Goal: Task Accomplishment & Management: Manage account settings

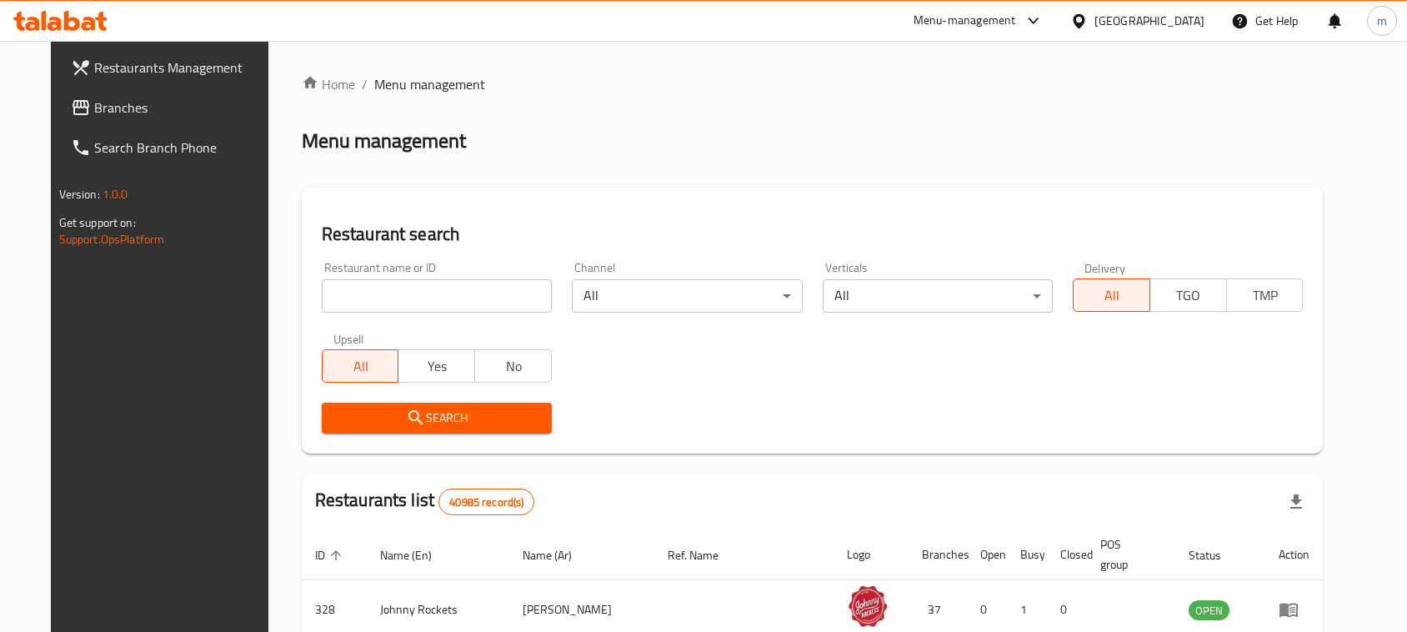
scroll to position [48, 0]
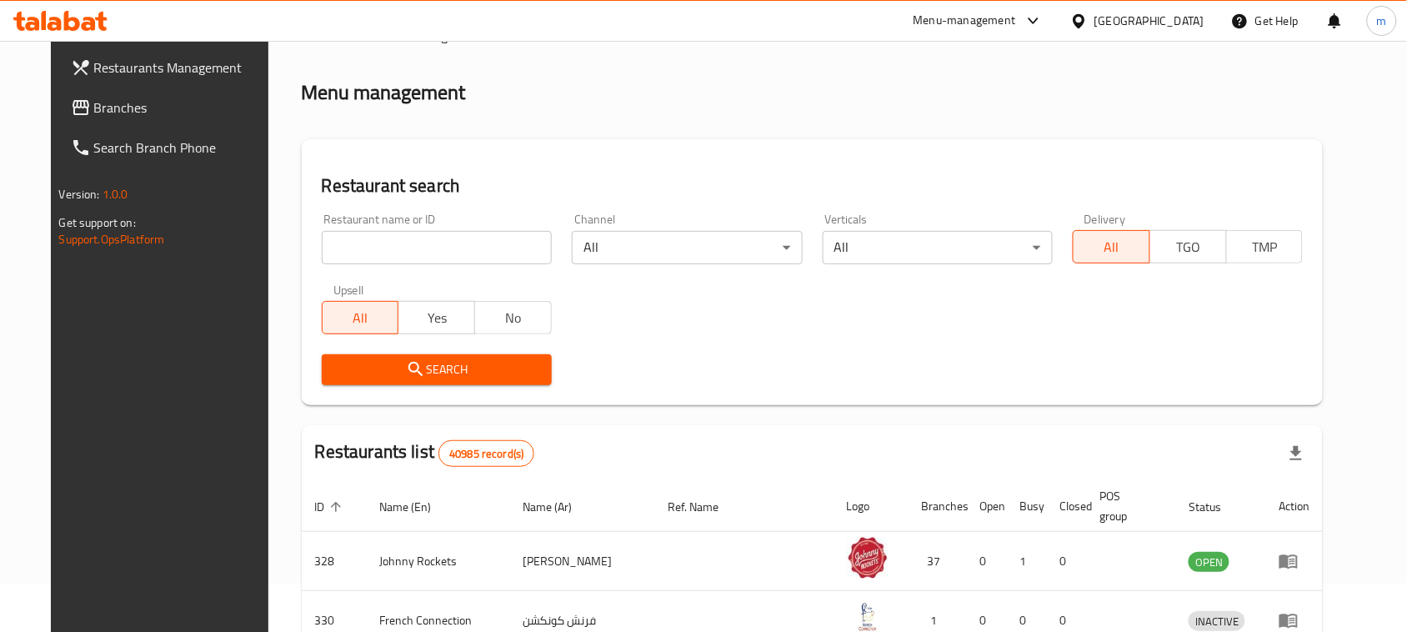
click at [94, 113] on span "Branches" at bounding box center [183, 108] width 178 height 20
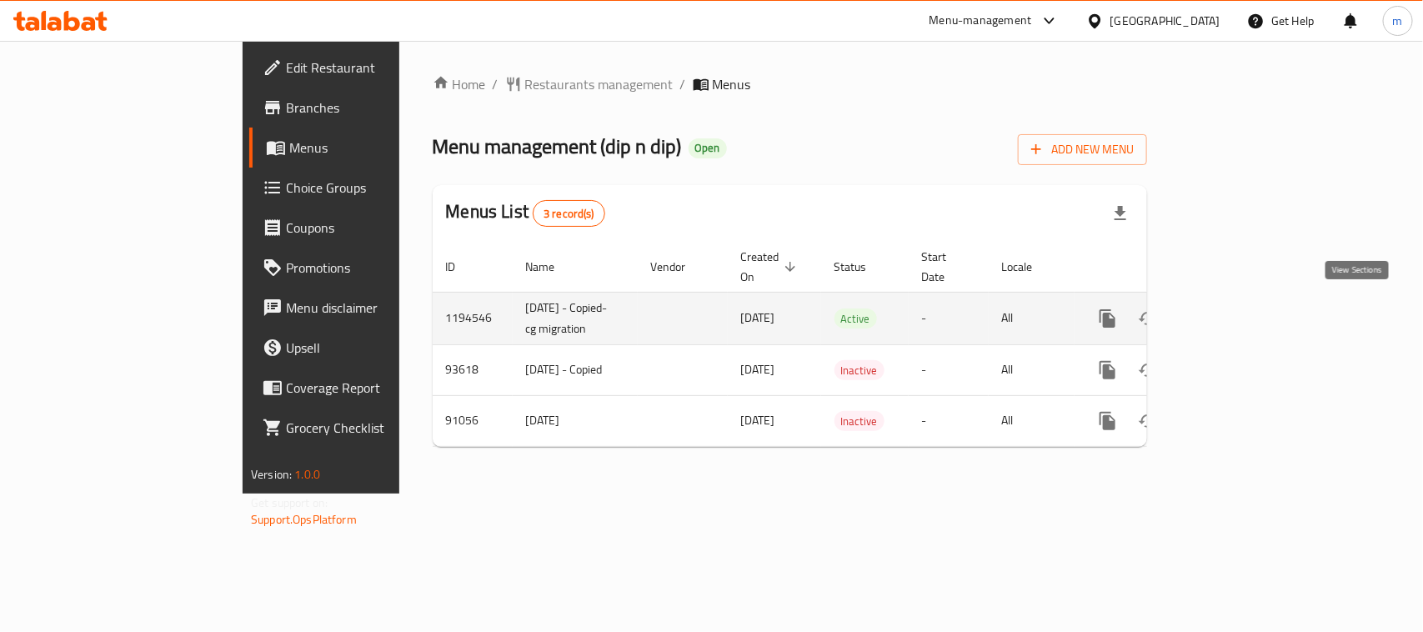
click at [1238, 308] on icon "enhanced table" at bounding box center [1228, 318] width 20 height 20
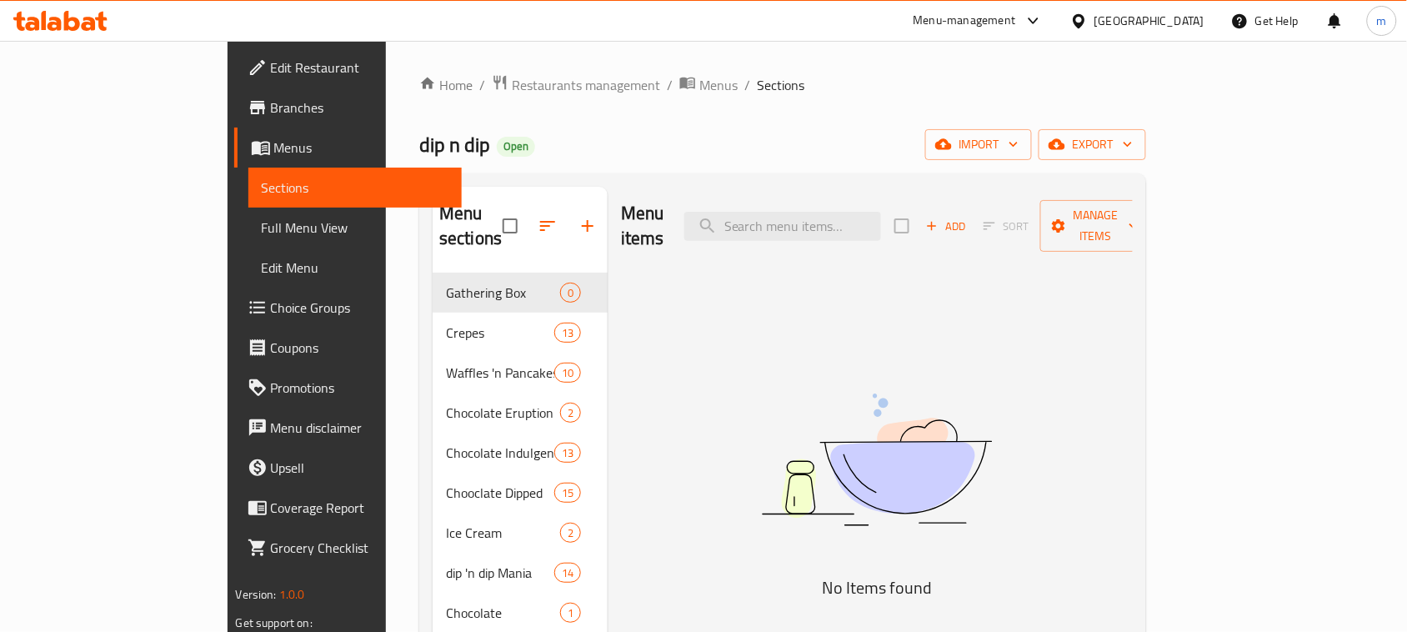
click at [234, 318] on link "Choice Groups" at bounding box center [348, 308] width 228 height 40
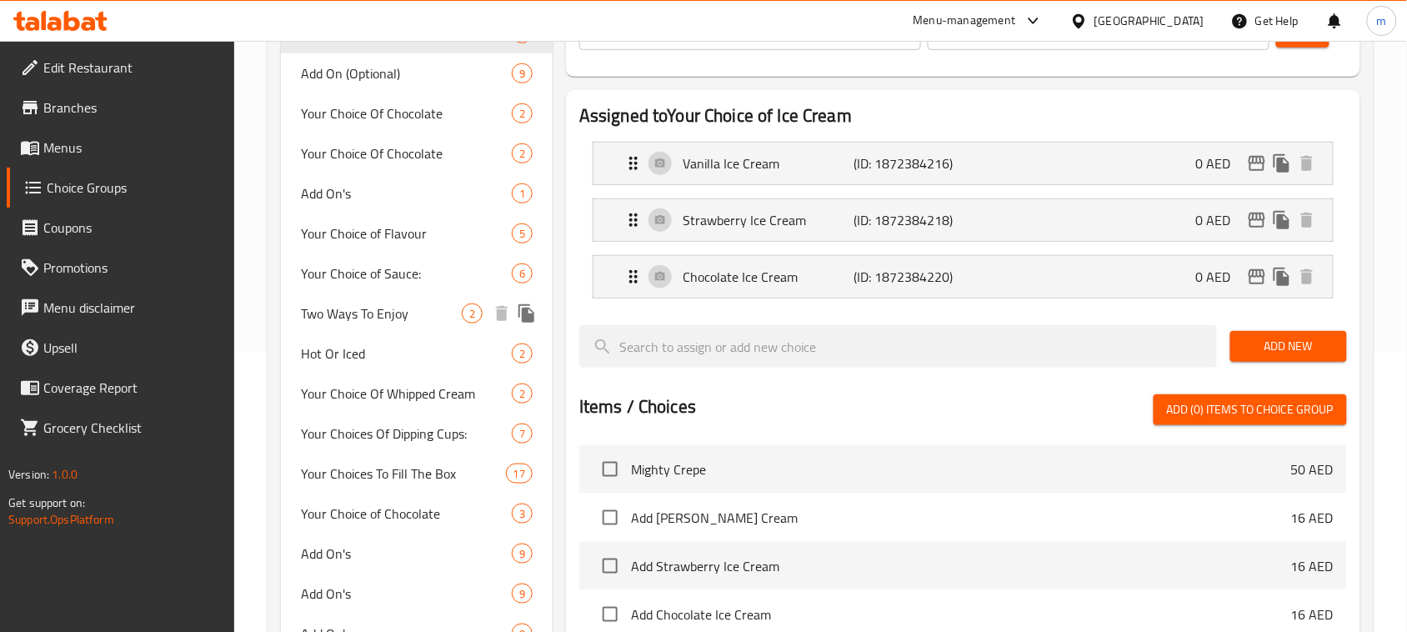
scroll to position [313, 0]
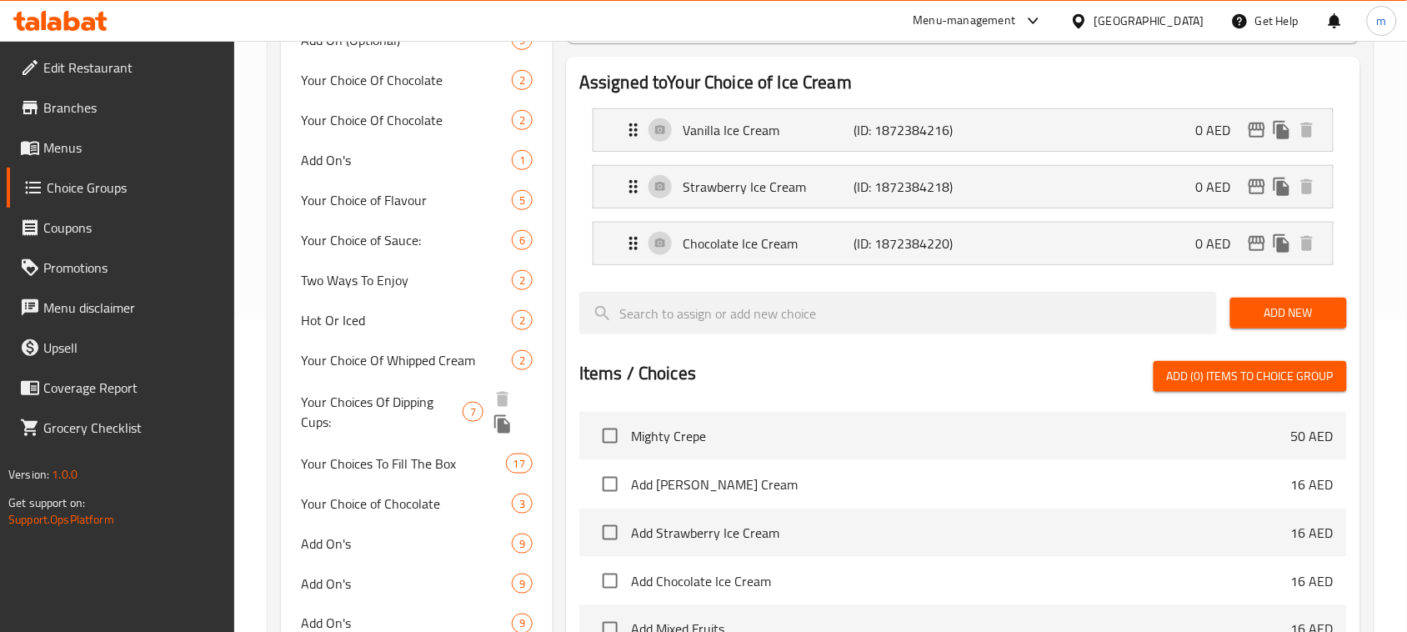
click at [373, 419] on span "Your Choices Of Dipping Cups:" at bounding box center [382, 412] width 162 height 40
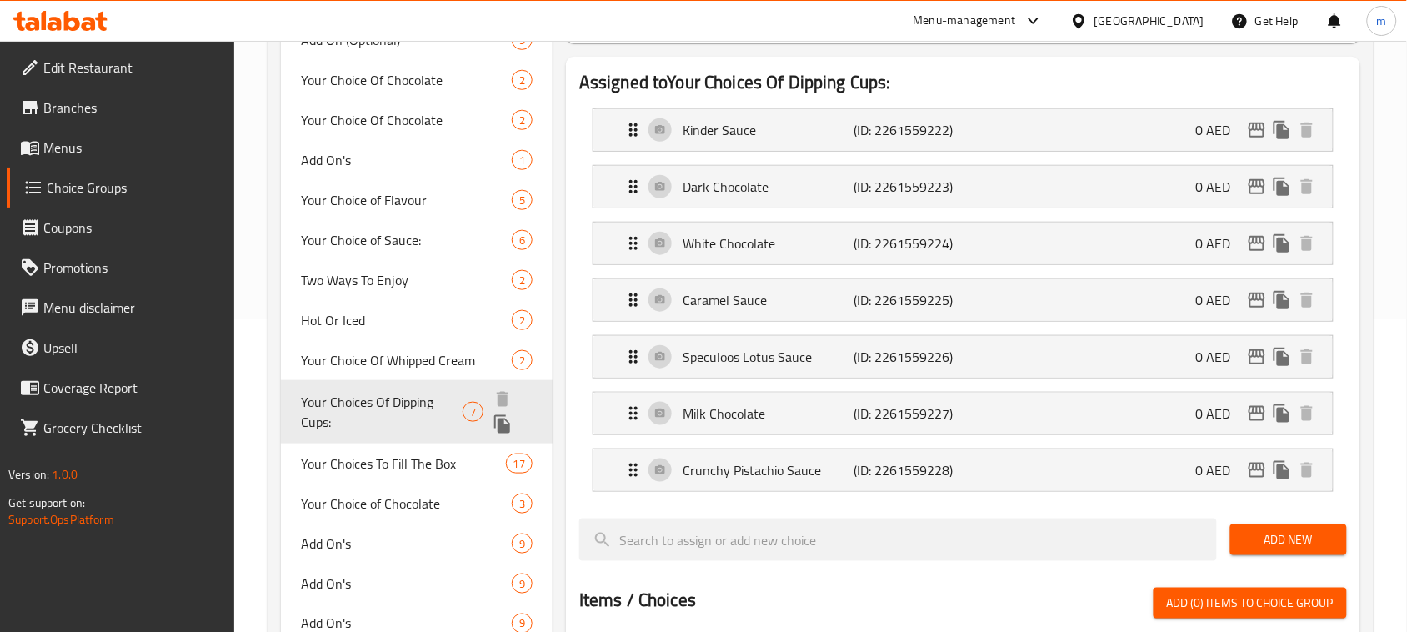
type input "Your Choices Of Dipping Cups:"
type input "اختياراتك من أكواب غمس:"
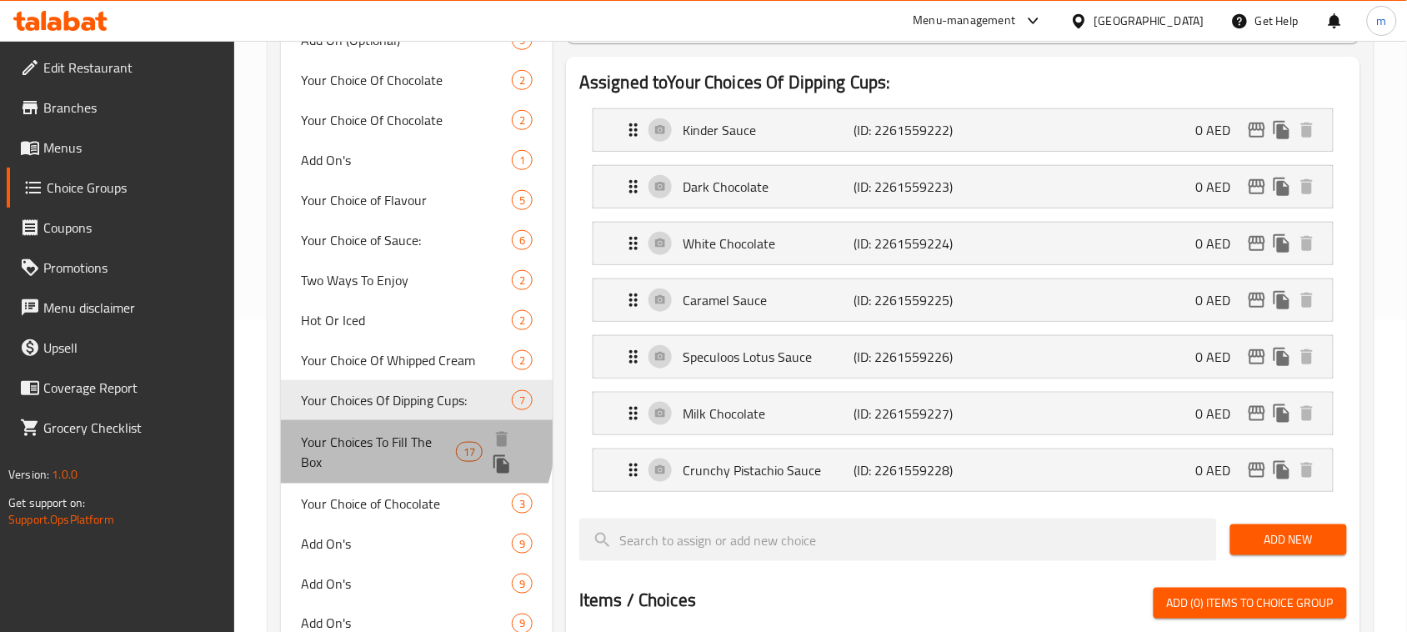
click at [381, 432] on span "Your Choices To Fill The Box" at bounding box center [378, 452] width 155 height 40
type input "Your Choices To Fill The Box"
type input "اختياراتك لملء الصندوق"
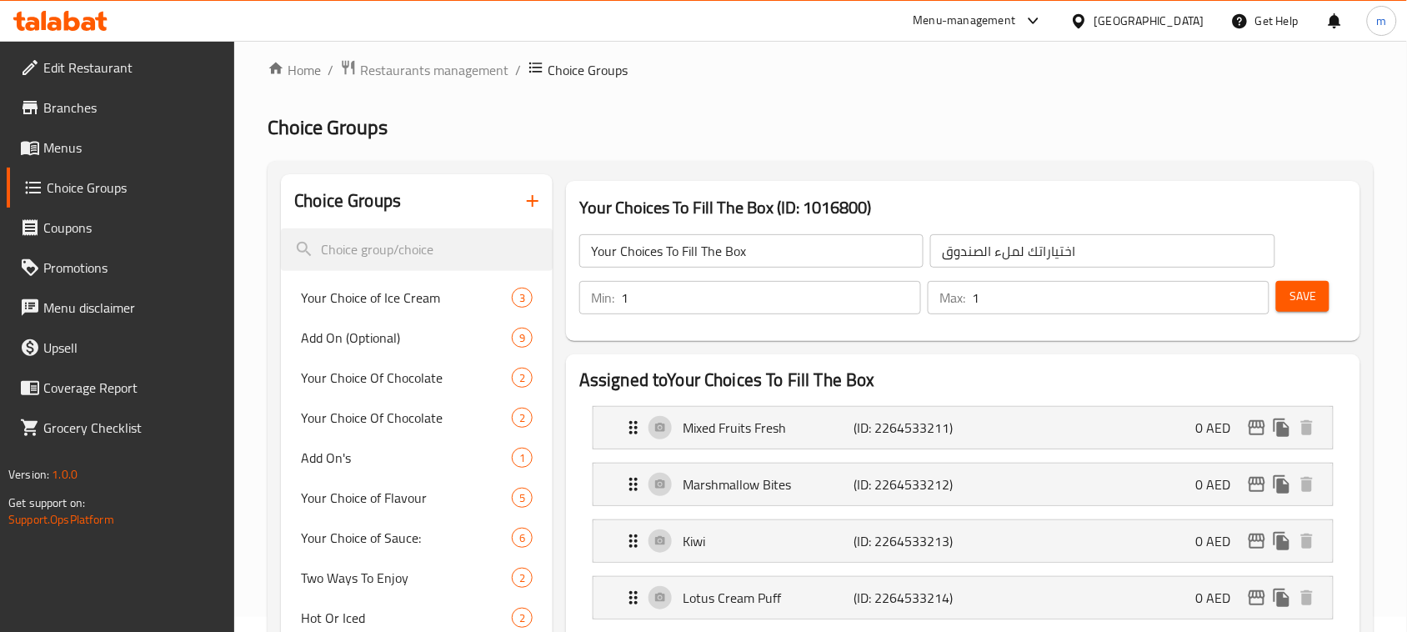
scroll to position [0, 0]
